Goal: Task Accomplishment & Management: Manage account settings

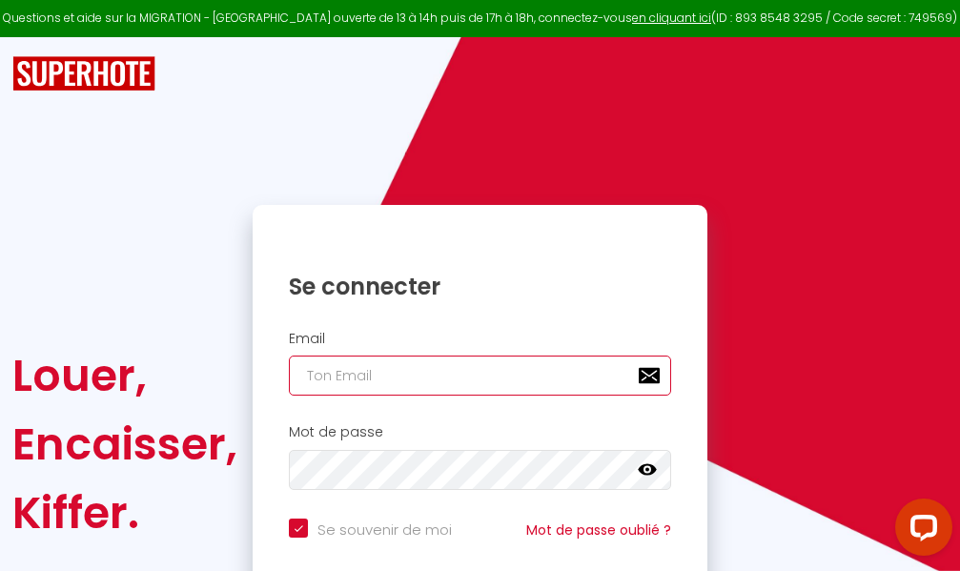
click at [503, 375] on input "email" at bounding box center [480, 376] width 382 height 40
type input "m"
checkbox input "true"
type input "ma"
checkbox input "true"
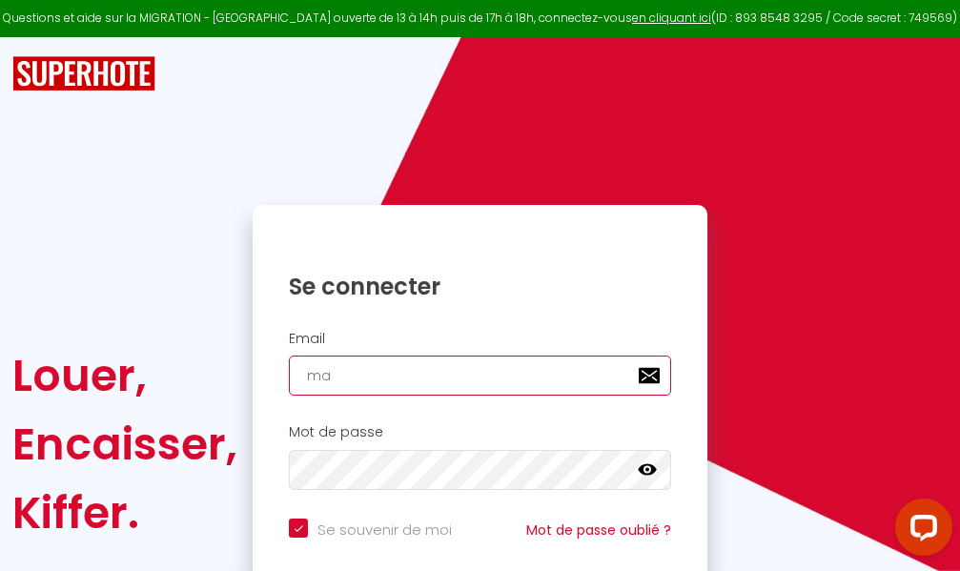
type input "mar"
checkbox input "true"
type input "marc"
checkbox input "true"
type input "marcd"
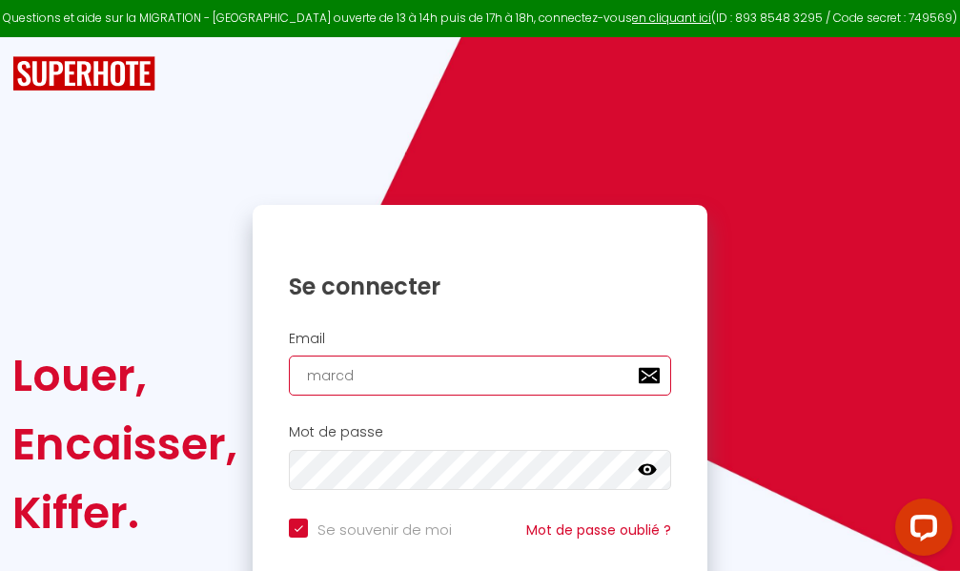
checkbox input "true"
type input "marcdp"
checkbox input "true"
type input "marcdpo"
checkbox input "true"
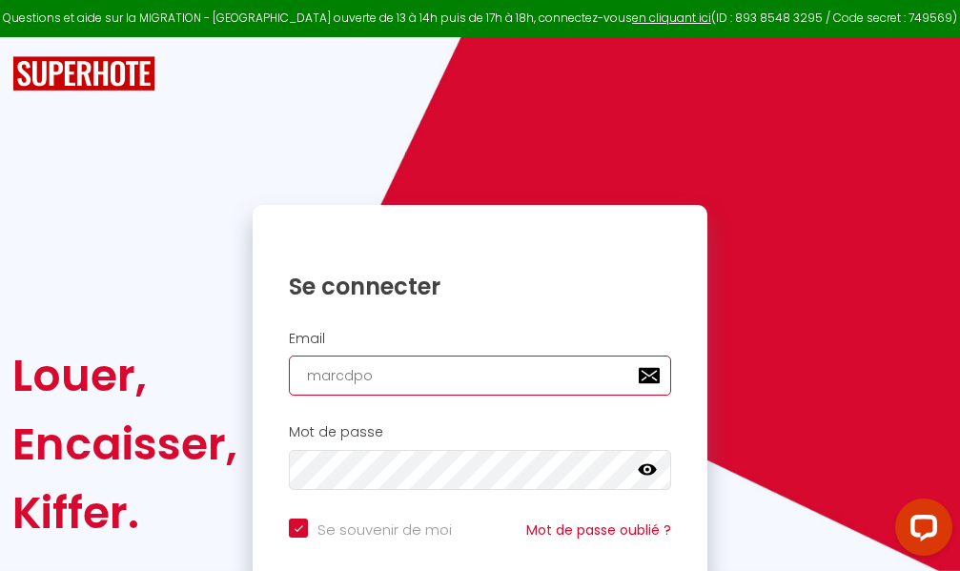
type input "marcdpoz"
checkbox input "true"
type input "marcdpoz."
checkbox input "true"
type input "marcdpoz.l"
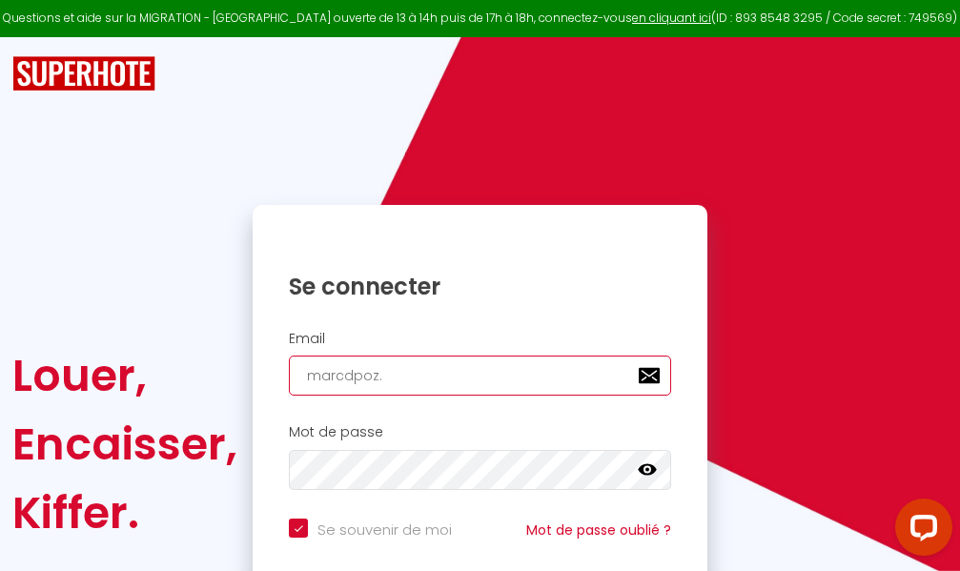
checkbox input "true"
type input "marcdpoz.lo"
checkbox input "true"
type input "marcdpoz.loc"
checkbox input "true"
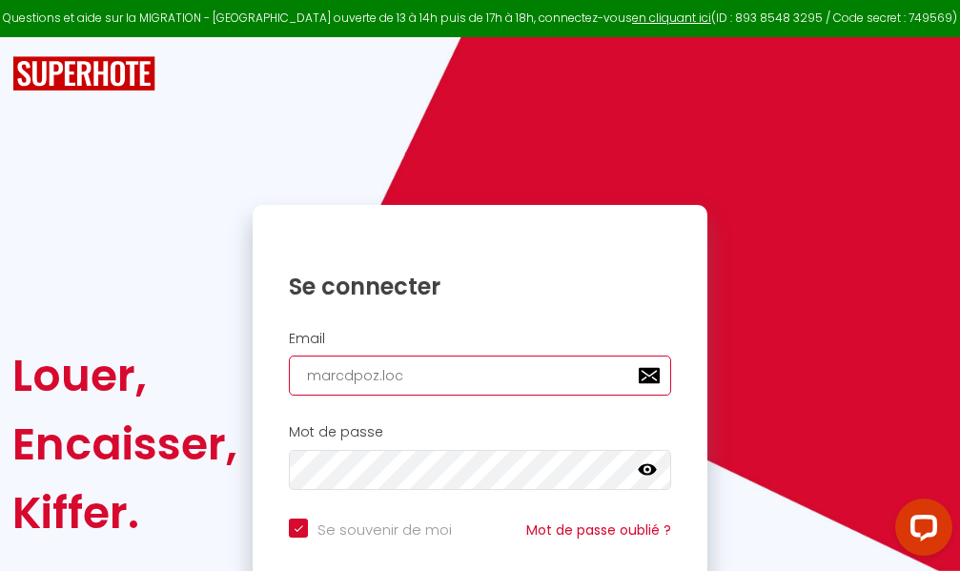
type input "marcdpoz.loca"
checkbox input "true"
type input "marcdpoz.locat"
checkbox input "true"
type input "marcdpoz.locati"
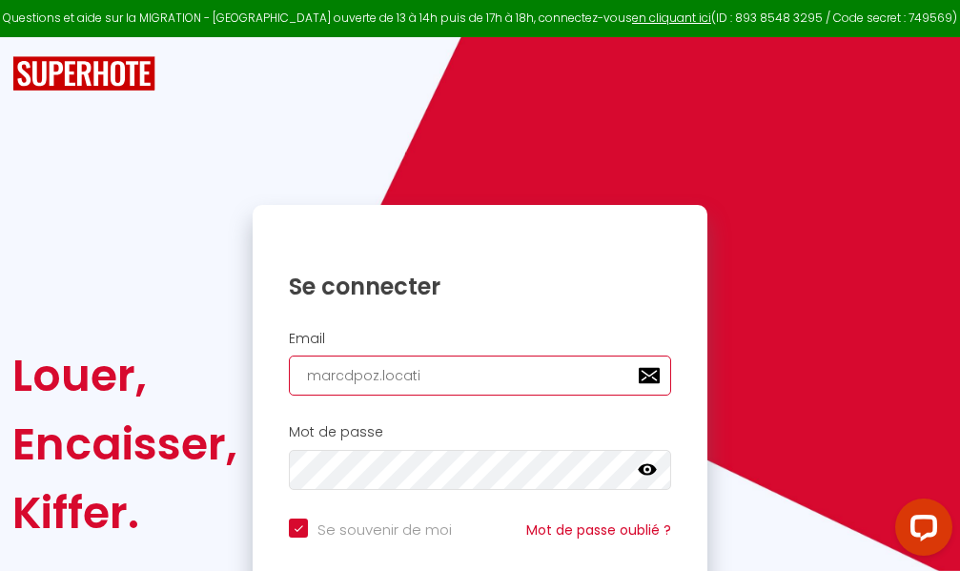
checkbox input "true"
type input "marcdpoz.locatio"
checkbox input "true"
type input "marcdpoz.location"
checkbox input "true"
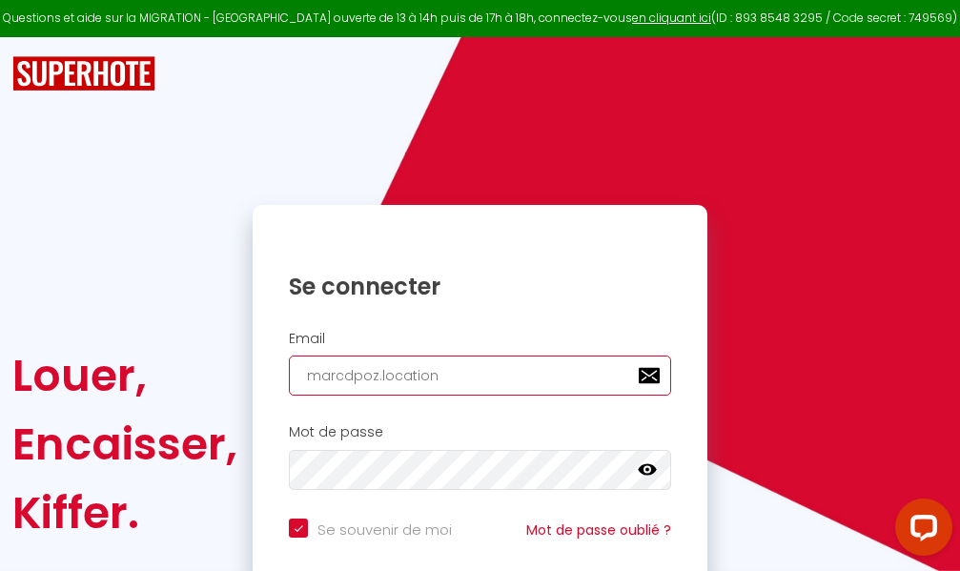
type input "marcdpoz.location@"
checkbox input "true"
type input "marcdpoz.location@g"
checkbox input "true"
type input "marcdpoz.location@gm"
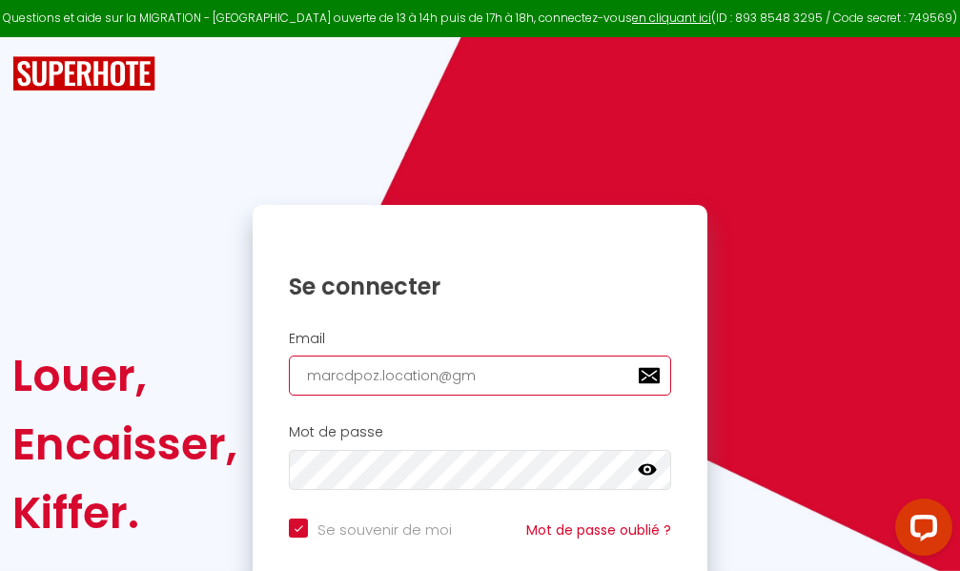
checkbox input "true"
type input "marcdpoz.location@gma"
checkbox input "true"
type input "marcdpoz.location@gmai"
checkbox input "true"
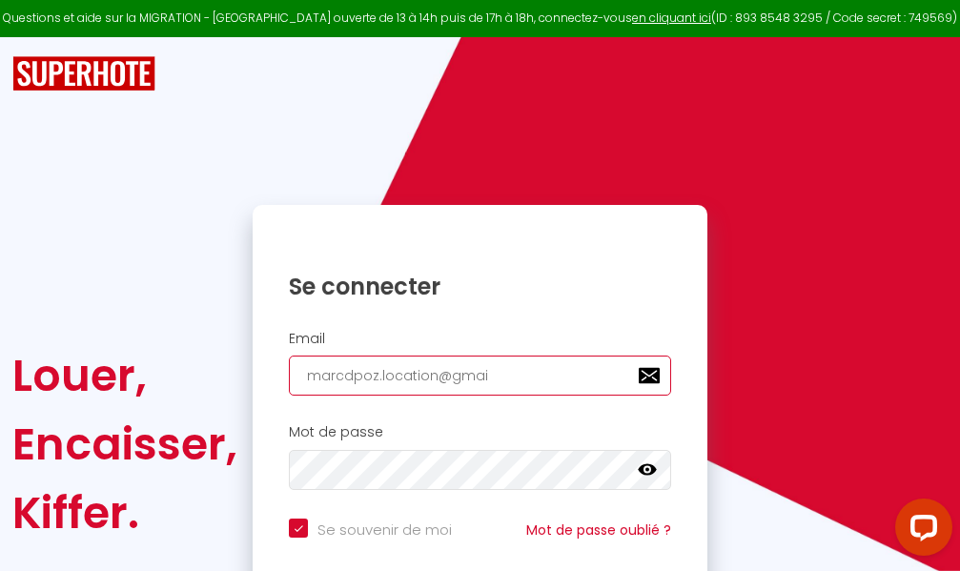
type input "[EMAIL_ADDRESS]"
checkbox input "true"
type input "[EMAIL_ADDRESS]."
checkbox input "true"
type input "marcdpoz.location@gmail.c"
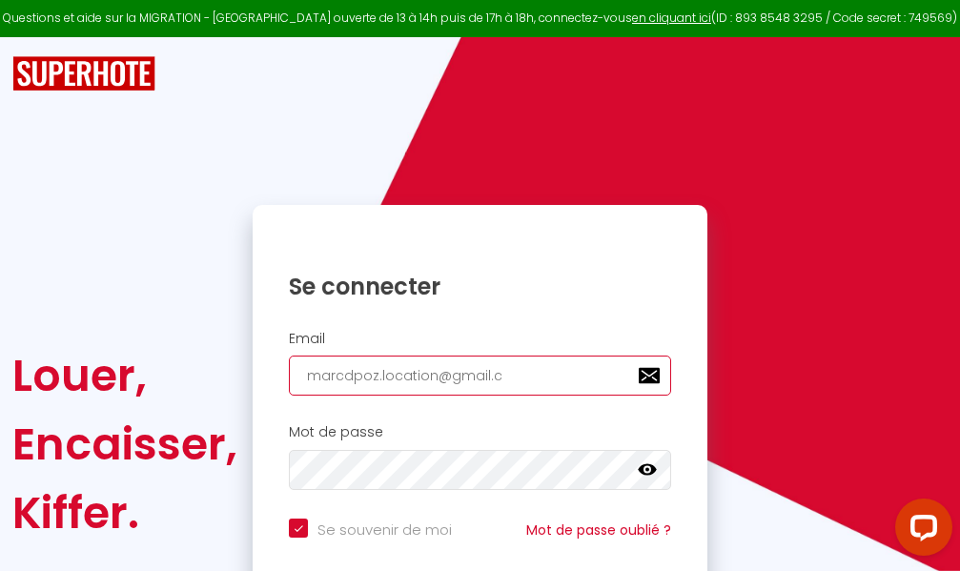
checkbox input "true"
type input "[EMAIL_ADDRESS][DOMAIN_NAME]"
checkbox input "true"
type input "[EMAIL_ADDRESS][DOMAIN_NAME]"
checkbox input "true"
